Goal: Transaction & Acquisition: Purchase product/service

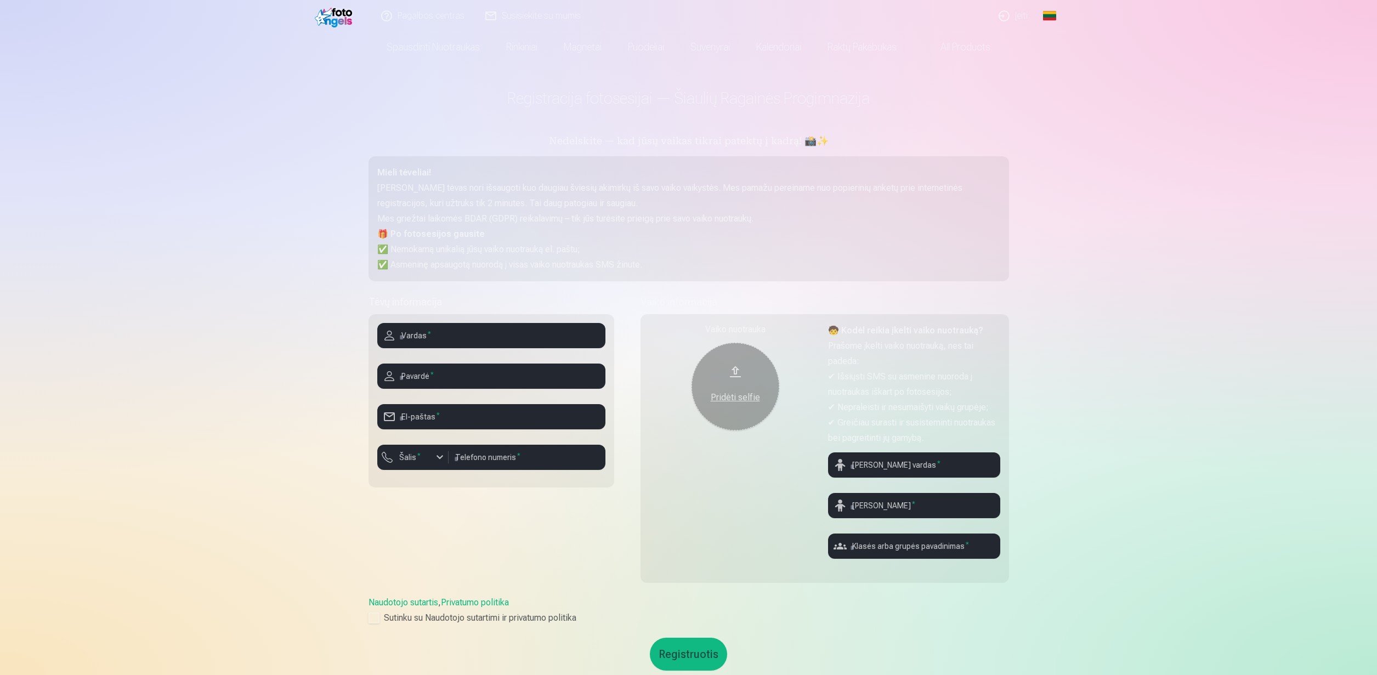
scroll to position [14, 0]
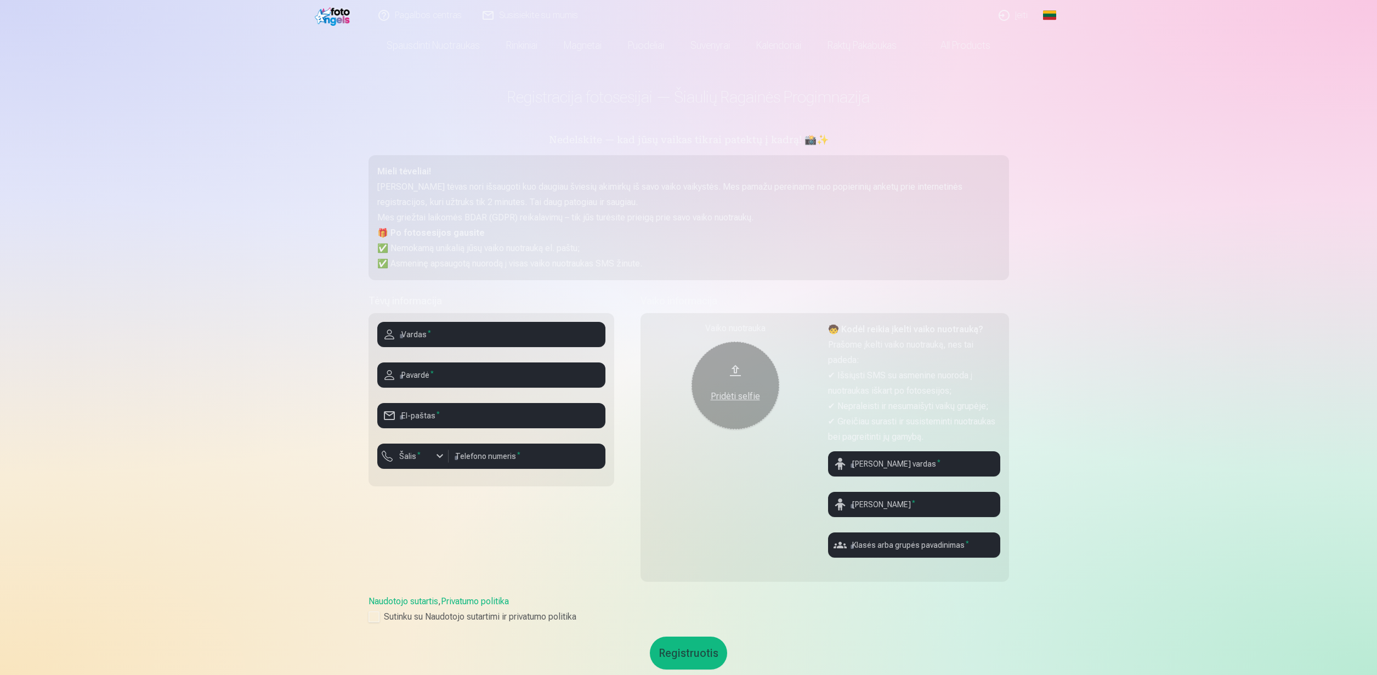
click at [336, 18] on img at bounding box center [334, 14] width 38 height 21
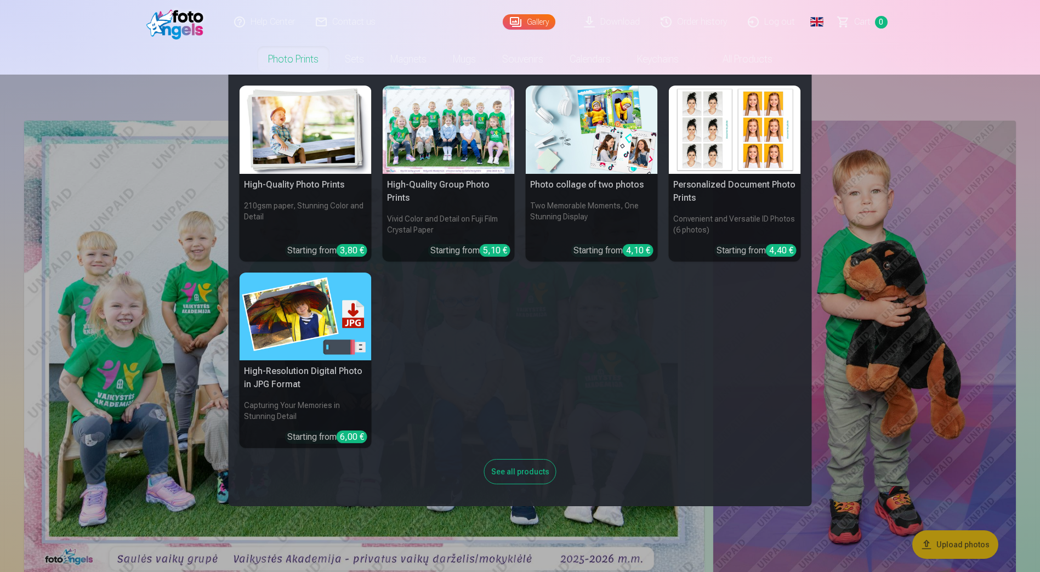
click at [306, 62] on link "Photo prints" at bounding box center [293, 59] width 77 height 31
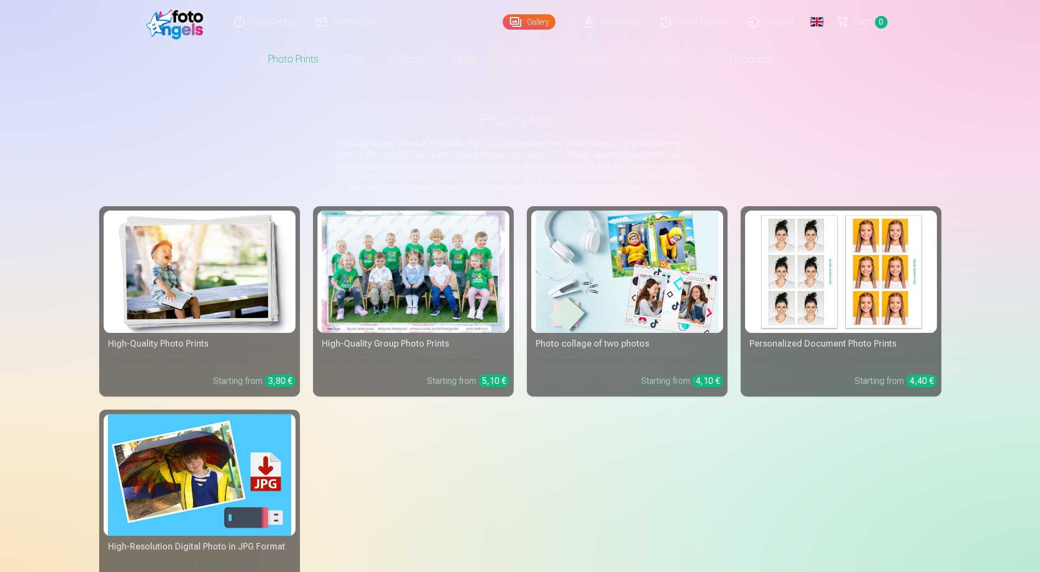
click at [237, 263] on img at bounding box center [199, 272] width 183 height 122
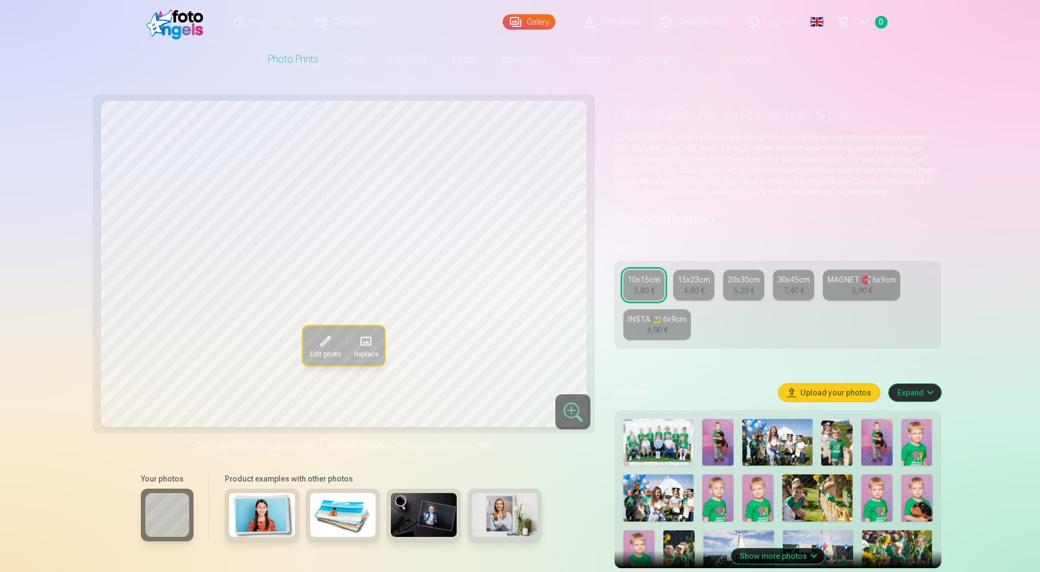
click at [716, 441] on img at bounding box center [717, 442] width 31 height 47
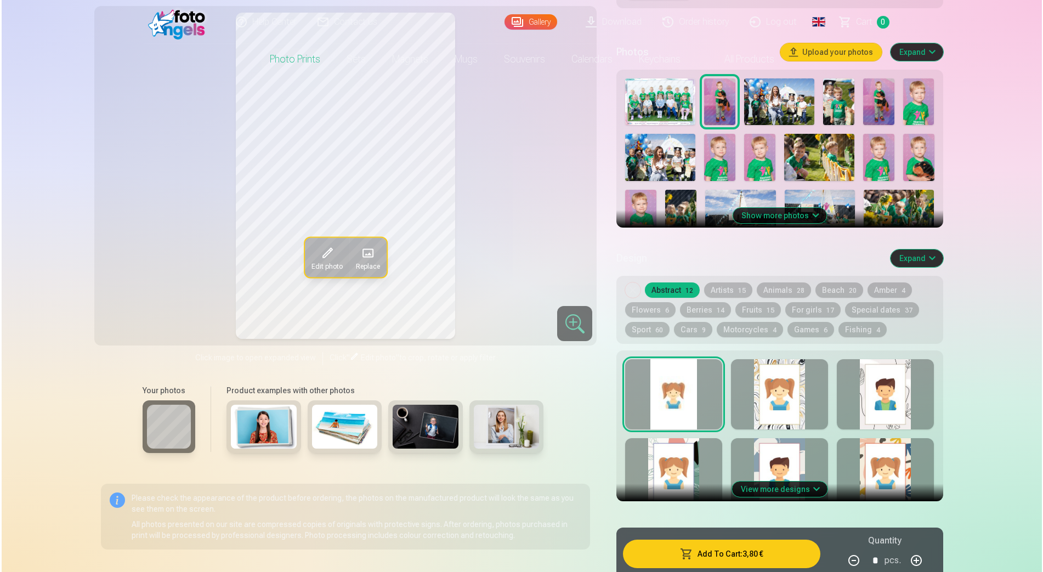
scroll to position [686, 0]
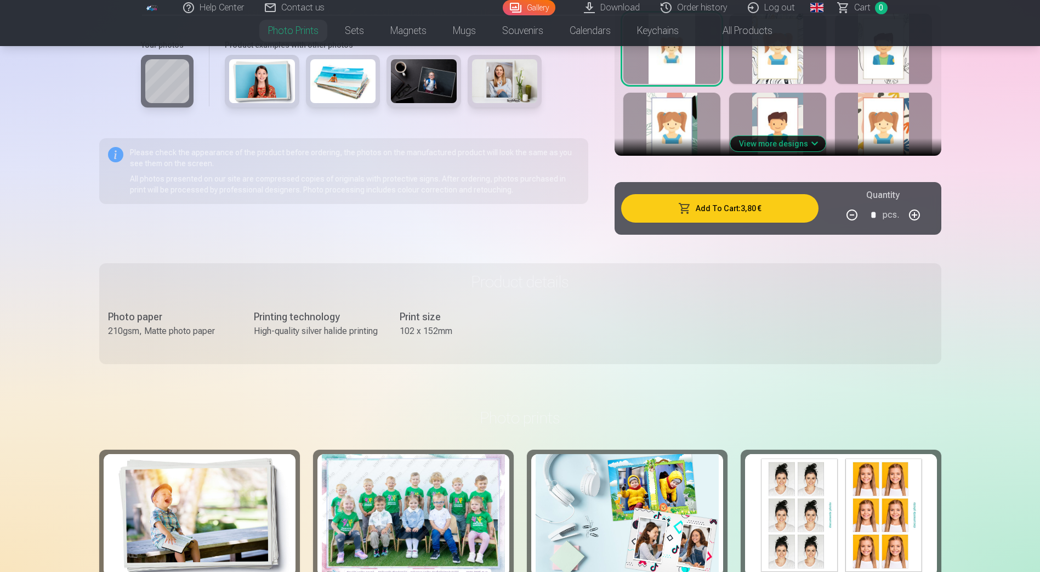
click at [714, 219] on button "Add To Cart : 3,80 €" at bounding box center [719, 208] width 197 height 29
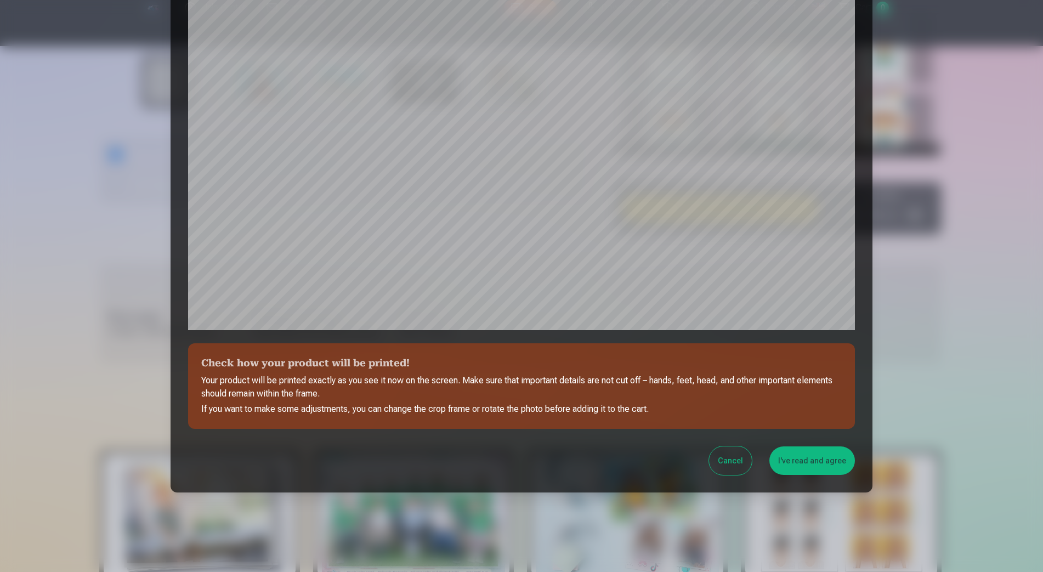
scroll to position [218, 0]
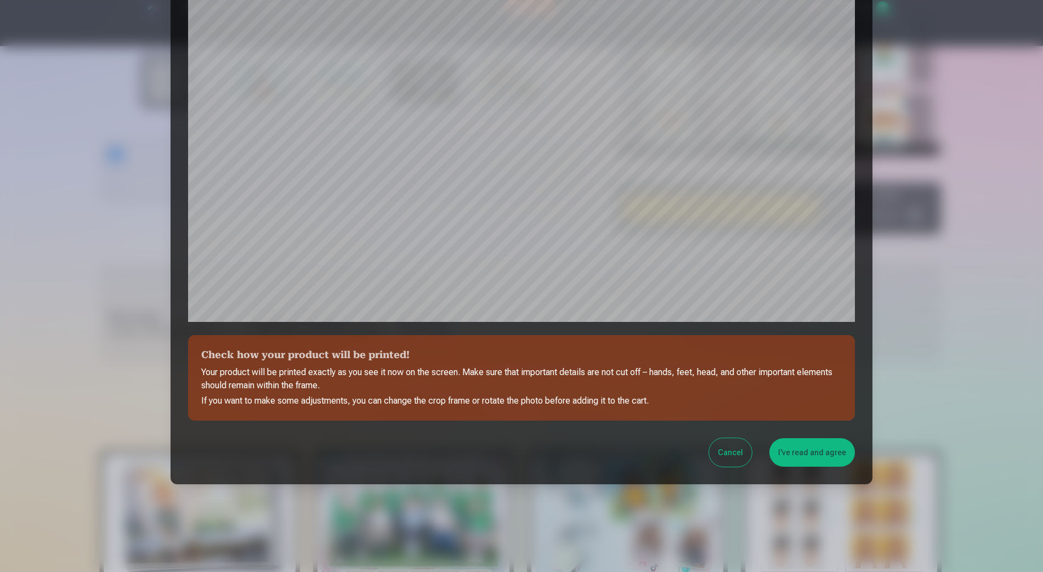
click at [808, 452] on button "I've read and agree" at bounding box center [812, 452] width 86 height 29
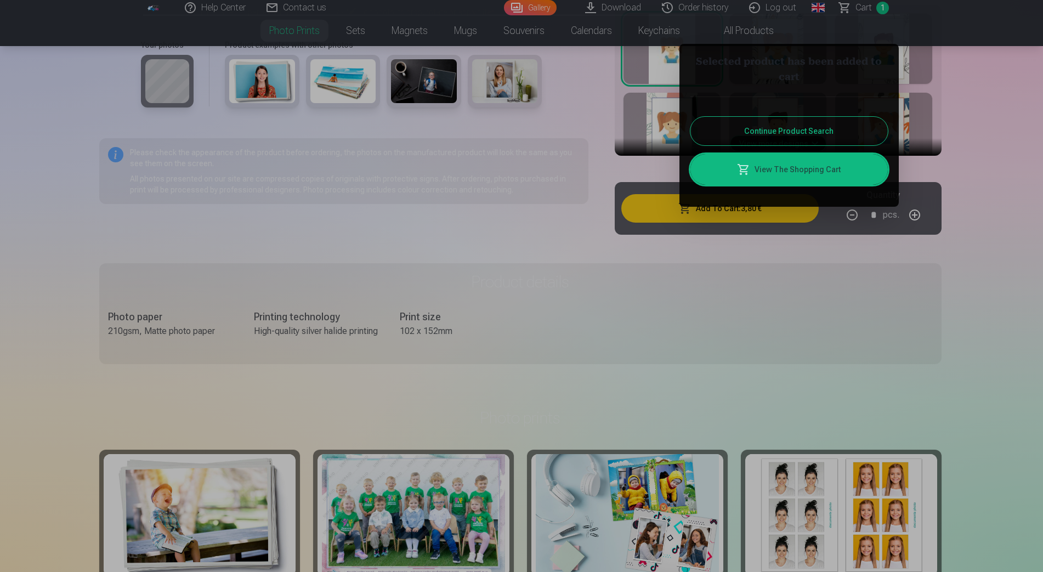
click at [789, 174] on link "View The Shopping Cart" at bounding box center [788, 169] width 197 height 31
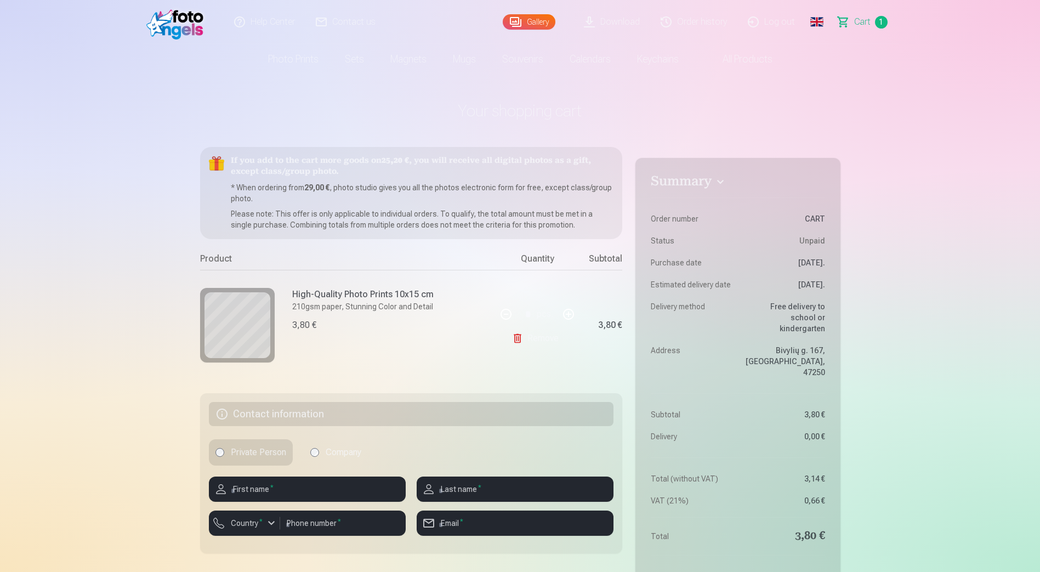
click at [822, 19] on link "Global" at bounding box center [817, 22] width 22 height 44
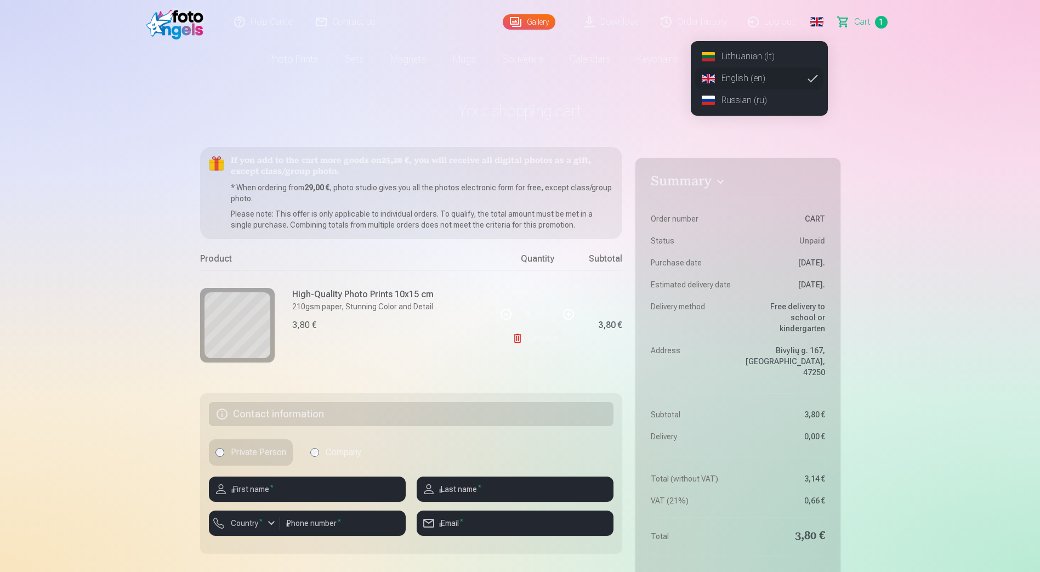
click at [732, 57] on link "Lithuanian (lt)" at bounding box center [759, 57] width 128 height 22
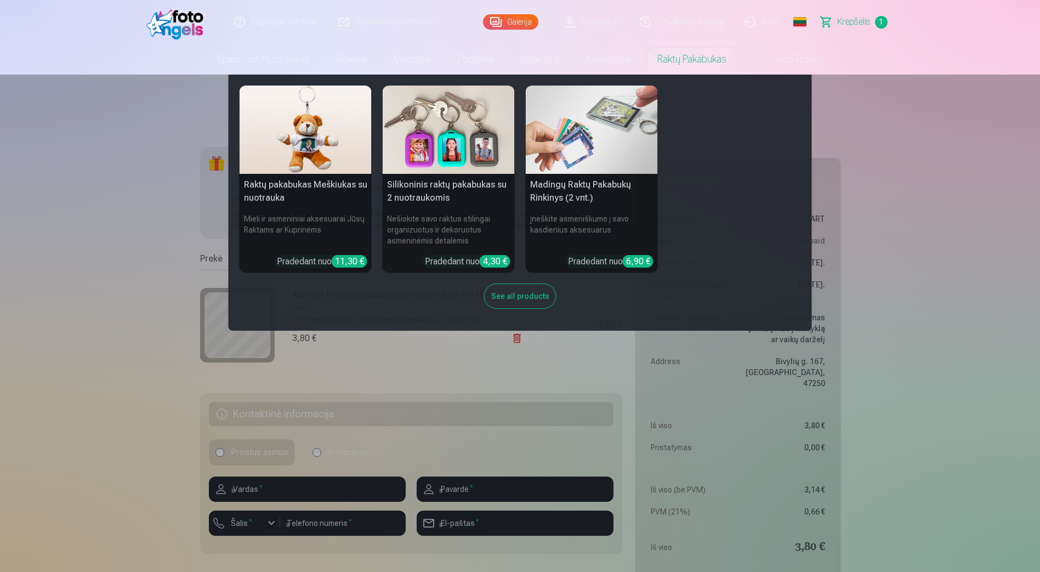
click at [895, 202] on nav "Raktų pakabukas Meškiukas su nuotrauka Mieli ir asmeniniai aksesuarai Jūsų Rakt…" at bounding box center [520, 203] width 1040 height 256
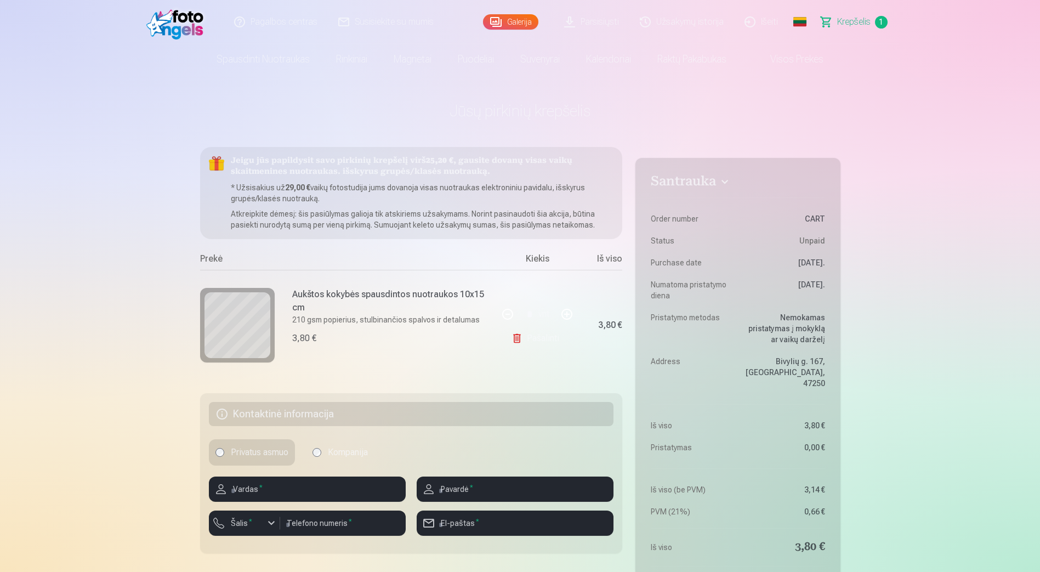
click at [519, 339] on link "Pašalinti" at bounding box center [538, 338] width 52 height 22
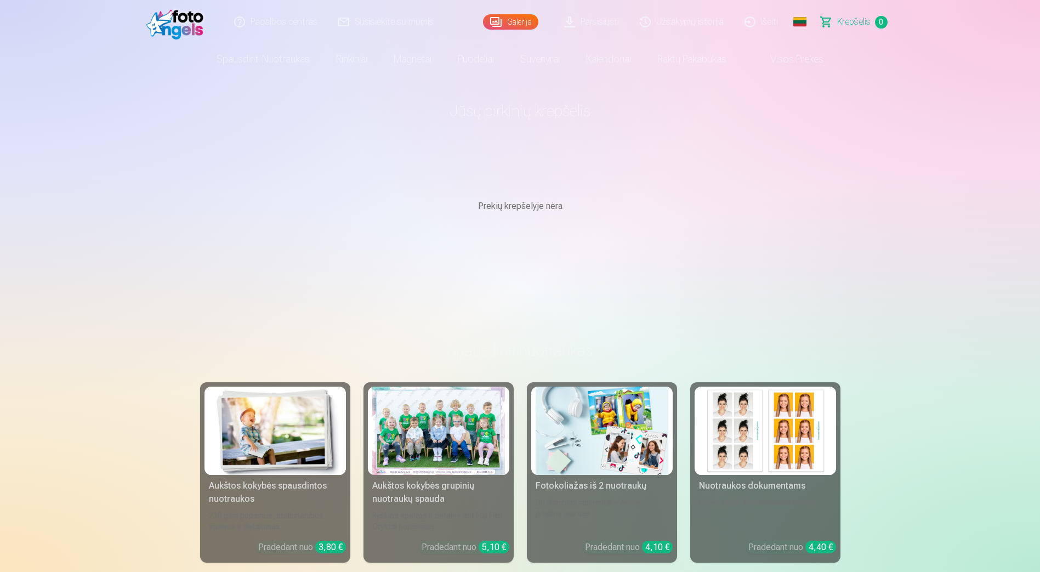
click at [764, 22] on link "Išeiti" at bounding box center [762, 22] width 54 height 44
